Goal: Communication & Community: Connect with others

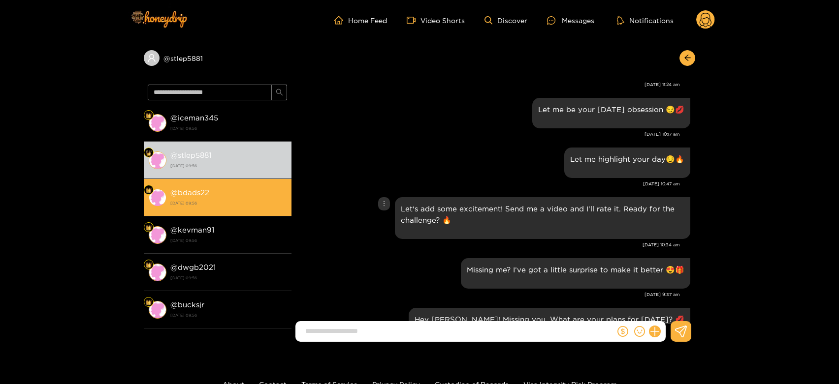
scroll to position [1099, 0]
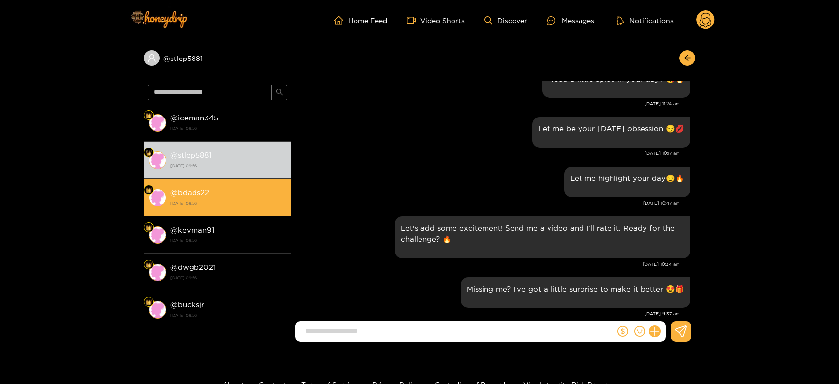
click at [208, 192] on strong "@ bdads22" at bounding box center [189, 193] width 39 height 8
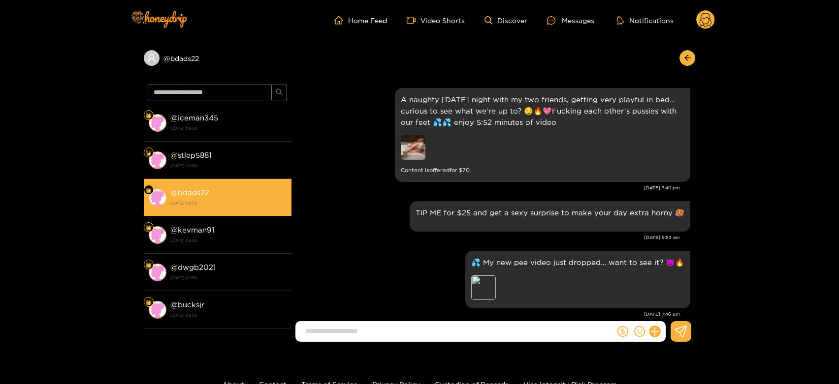
scroll to position [1264, 0]
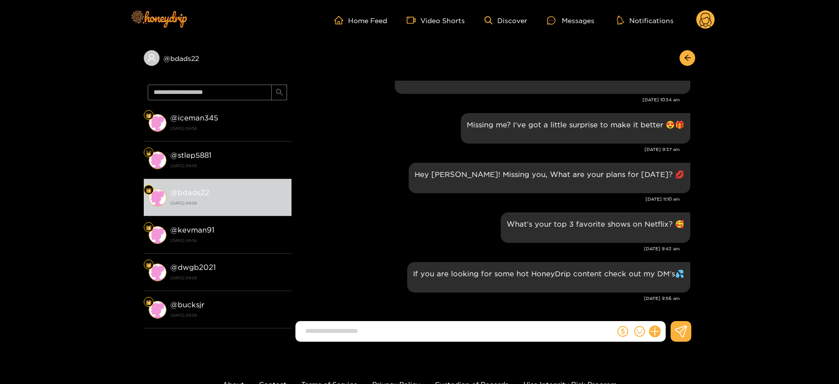
click at [694, 18] on ul "Home Feed Video Shorts Discover Messages Notifications" at bounding box center [524, 20] width 381 height 20
click at [708, 15] on circle at bounding box center [705, 19] width 19 height 19
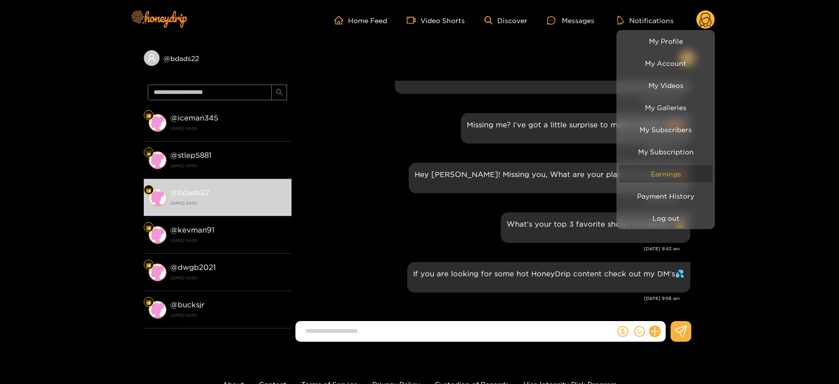
click at [687, 169] on link "Earnings" at bounding box center [666, 173] width 94 height 17
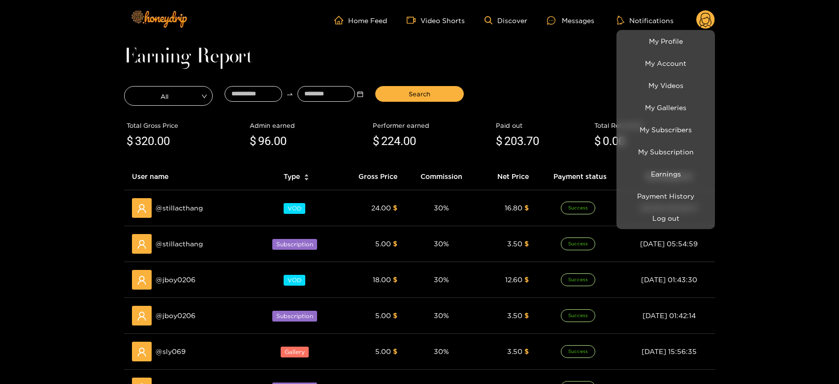
click at [206, 210] on div at bounding box center [419, 192] width 839 height 384
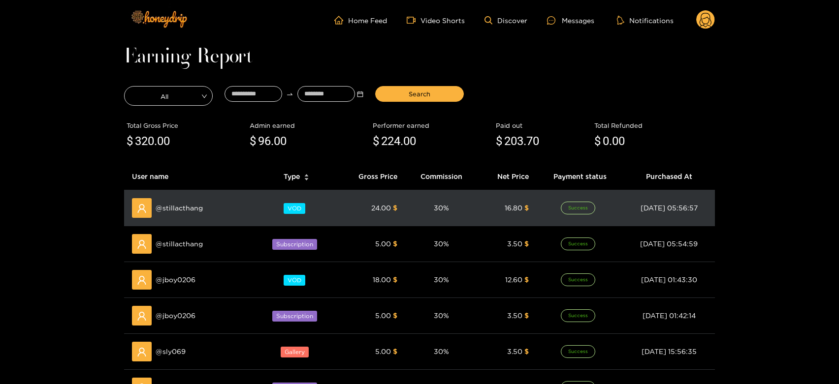
click at [206, 210] on div "@ stillacthang" at bounding box center [190, 208] width 116 height 20
click at [190, 210] on span "@ stillacthang" at bounding box center [179, 208] width 47 height 11
copy span "stillacthang"
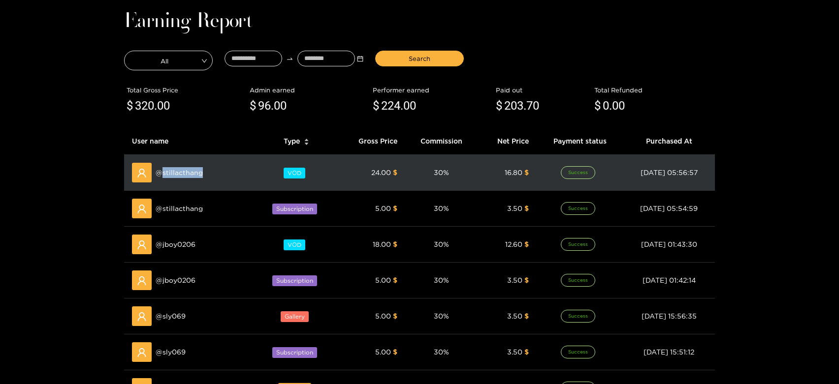
scroll to position [42, 0]
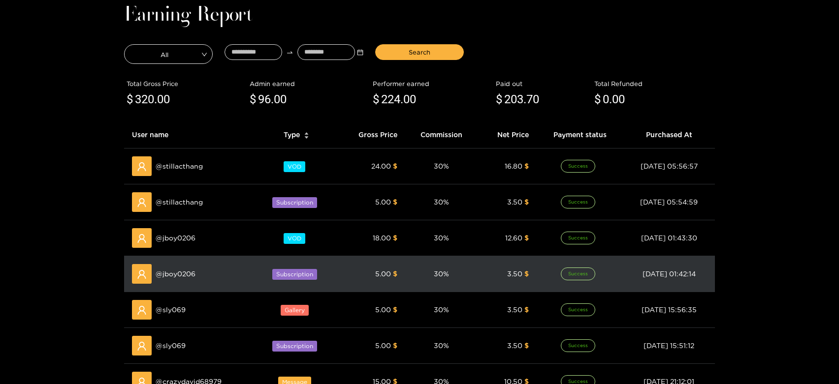
click at [176, 272] on span "@ jboy0206" at bounding box center [176, 274] width 40 height 11
copy span "jboy0206"
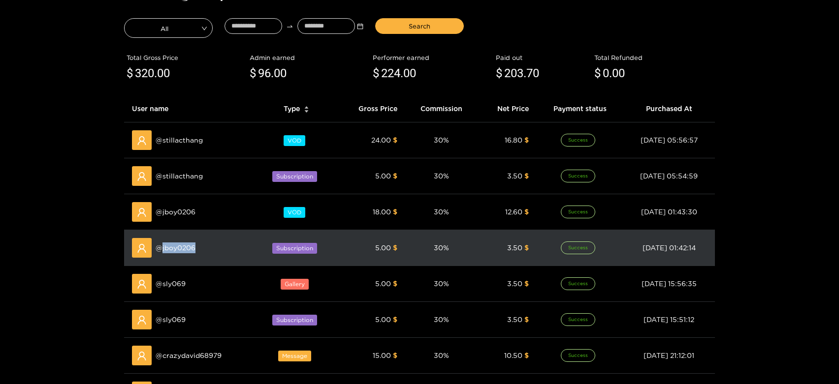
scroll to position [69, 0]
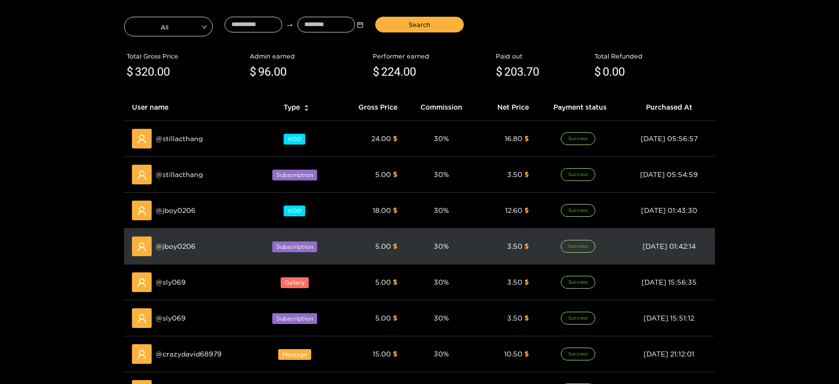
click at [176, 273] on div "@ sly069" at bounding box center [190, 283] width 116 height 20
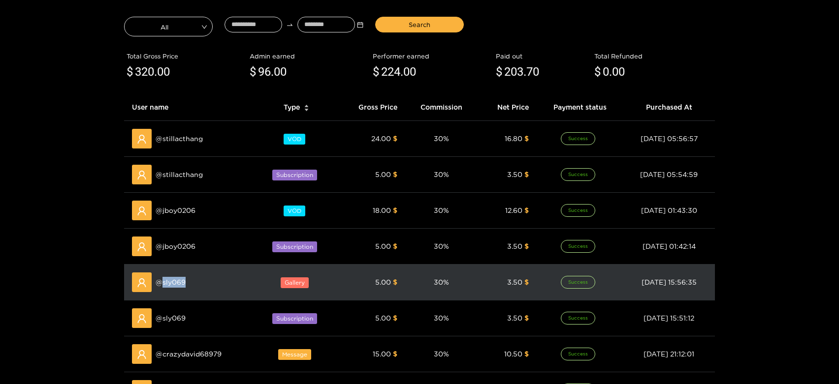
copy span "sly069"
click at [176, 273] on div "@ sly069" at bounding box center [190, 283] width 116 height 20
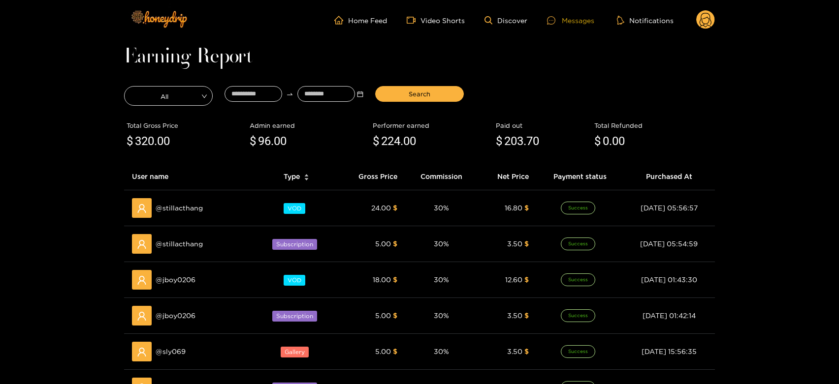
click at [573, 20] on div "Messages" at bounding box center [570, 20] width 47 height 11
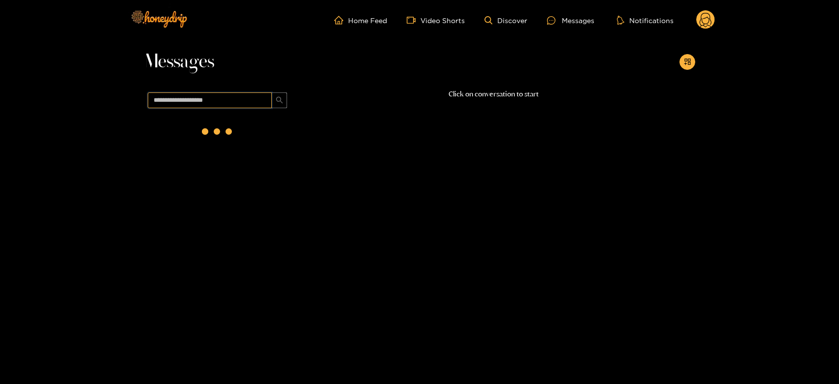
click at [231, 93] on input "text" at bounding box center [210, 101] width 124 height 16
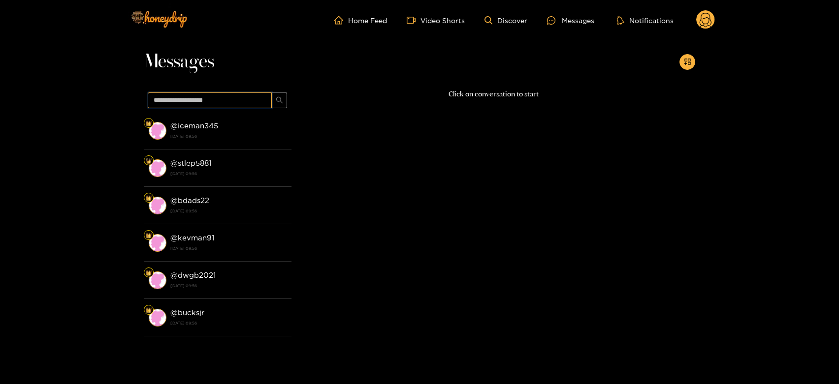
paste input "******"
type input "******"
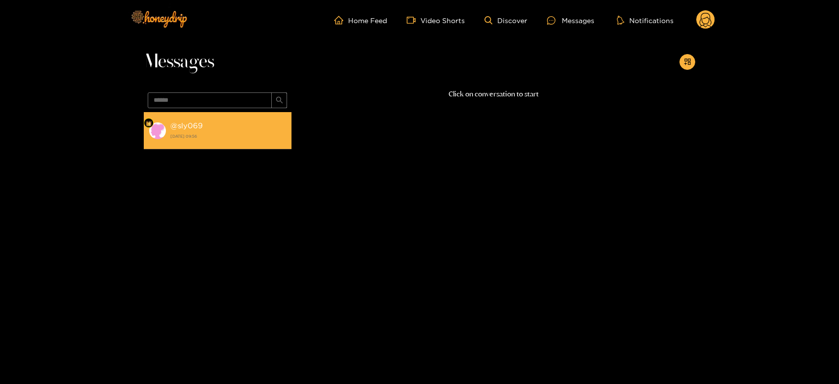
click at [244, 141] on div "@ sly069 [DATE] 09:56" at bounding box center [228, 131] width 116 height 22
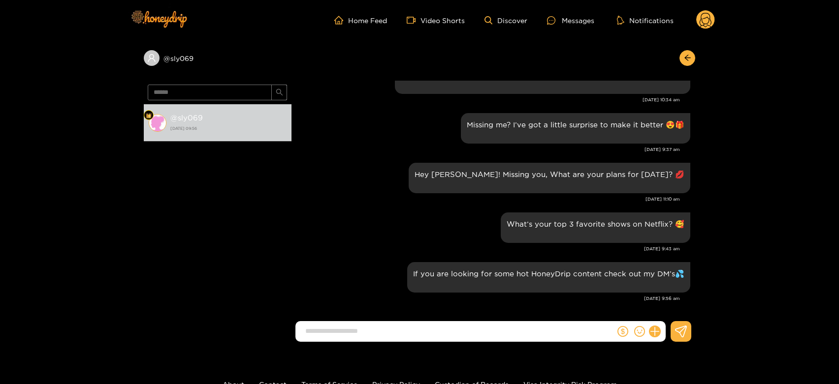
scroll to position [935, 0]
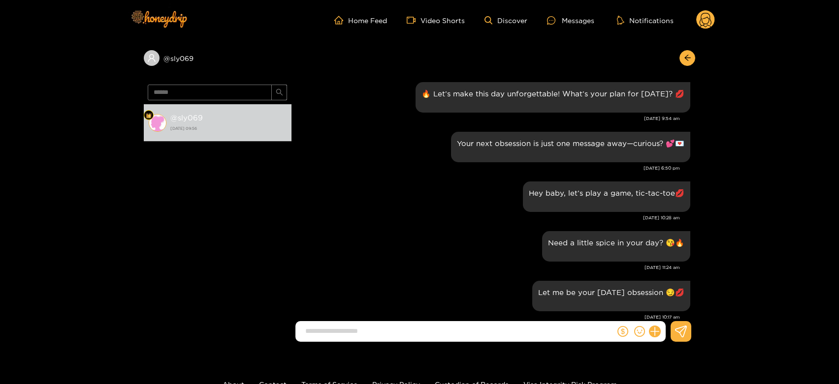
click at [707, 18] on circle at bounding box center [705, 19] width 19 height 19
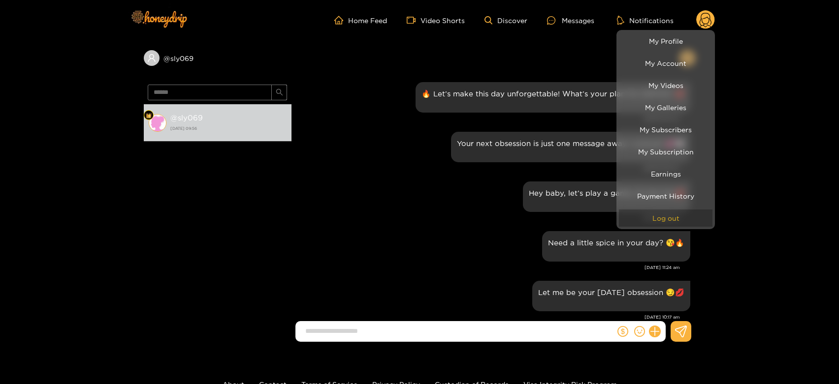
click at [681, 214] on button "Log out" at bounding box center [666, 218] width 94 height 17
